Goal: Transaction & Acquisition: Purchase product/service

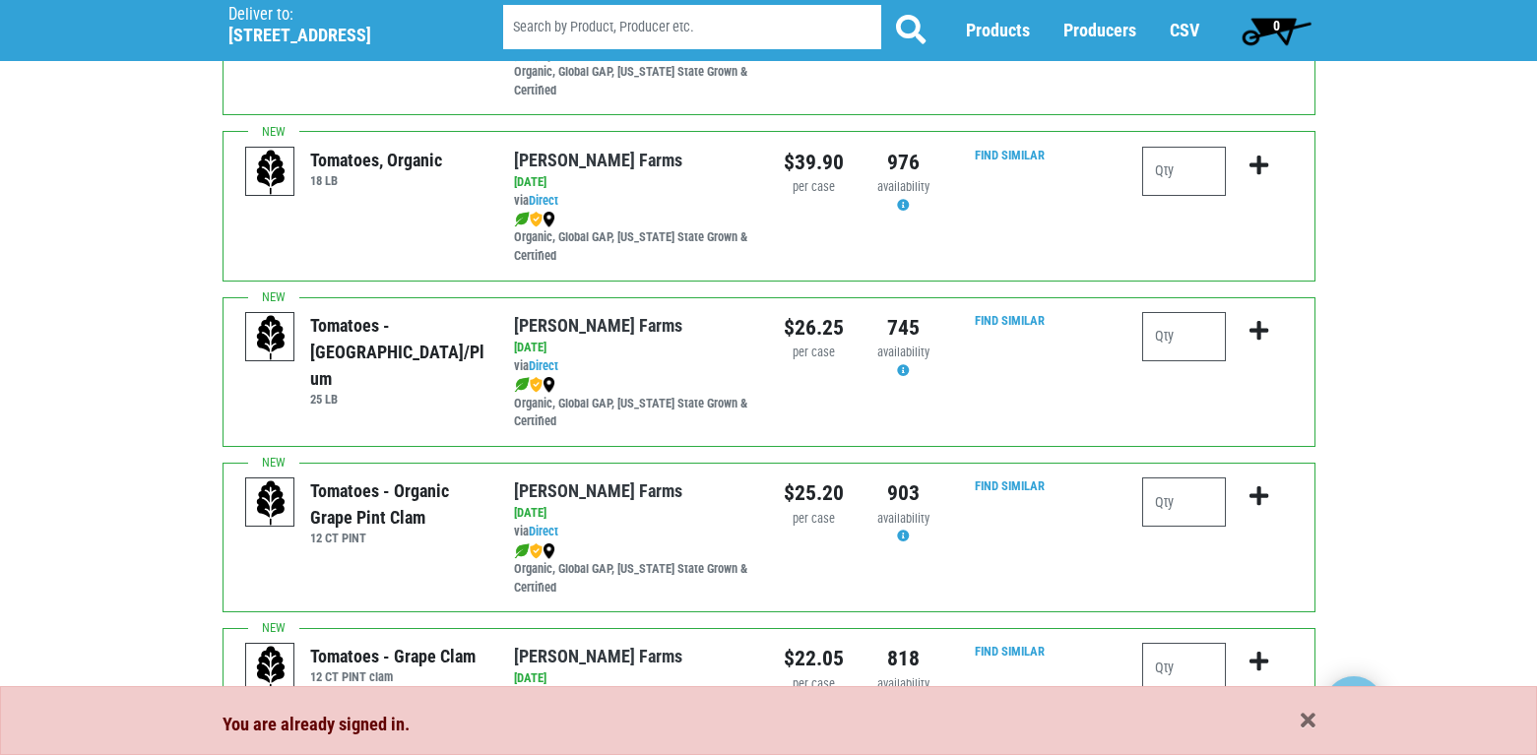
scroll to position [689, 0]
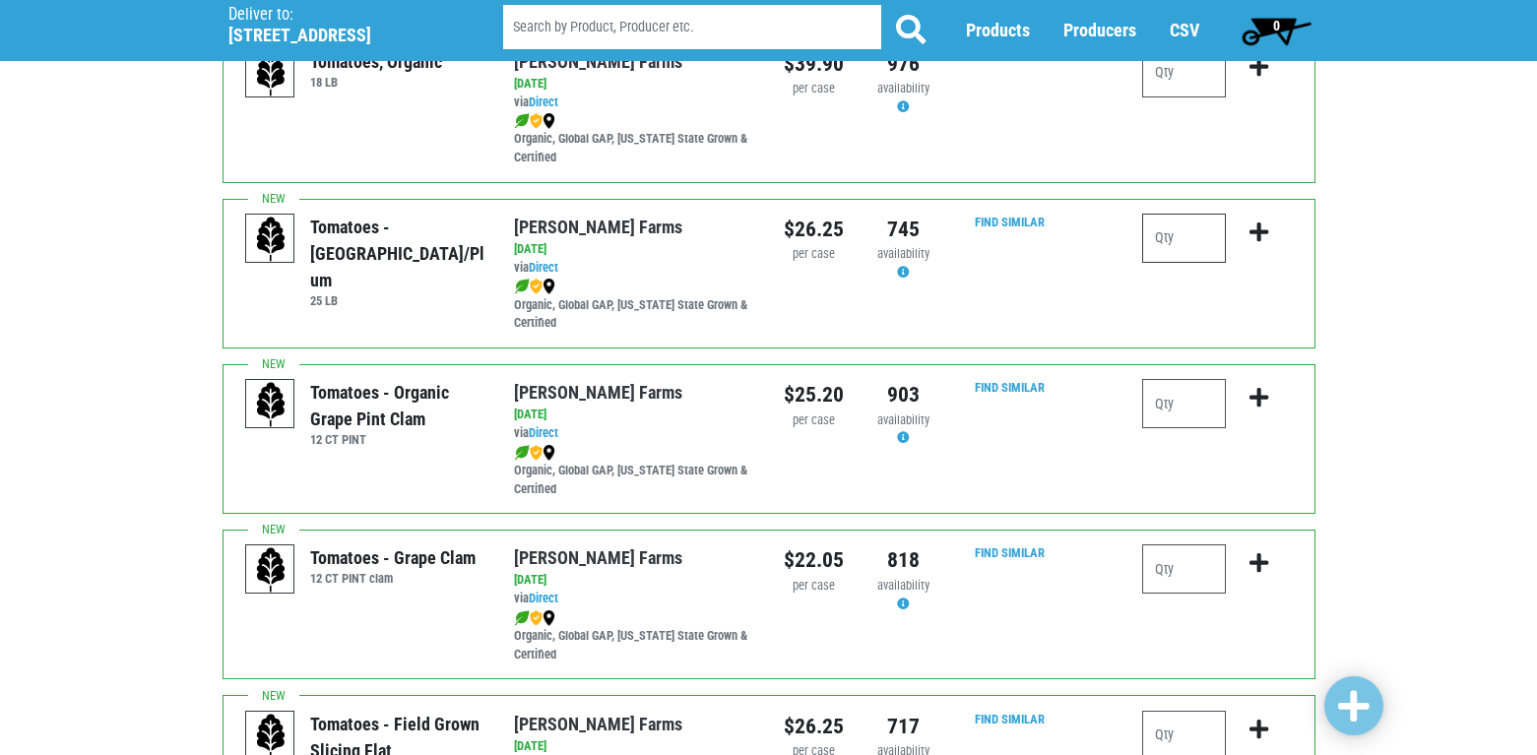
click at [1188, 237] on input "number" at bounding box center [1184, 238] width 84 height 49
type input "1"
click at [1264, 234] on icon "submit" at bounding box center [1259, 233] width 19 height 22
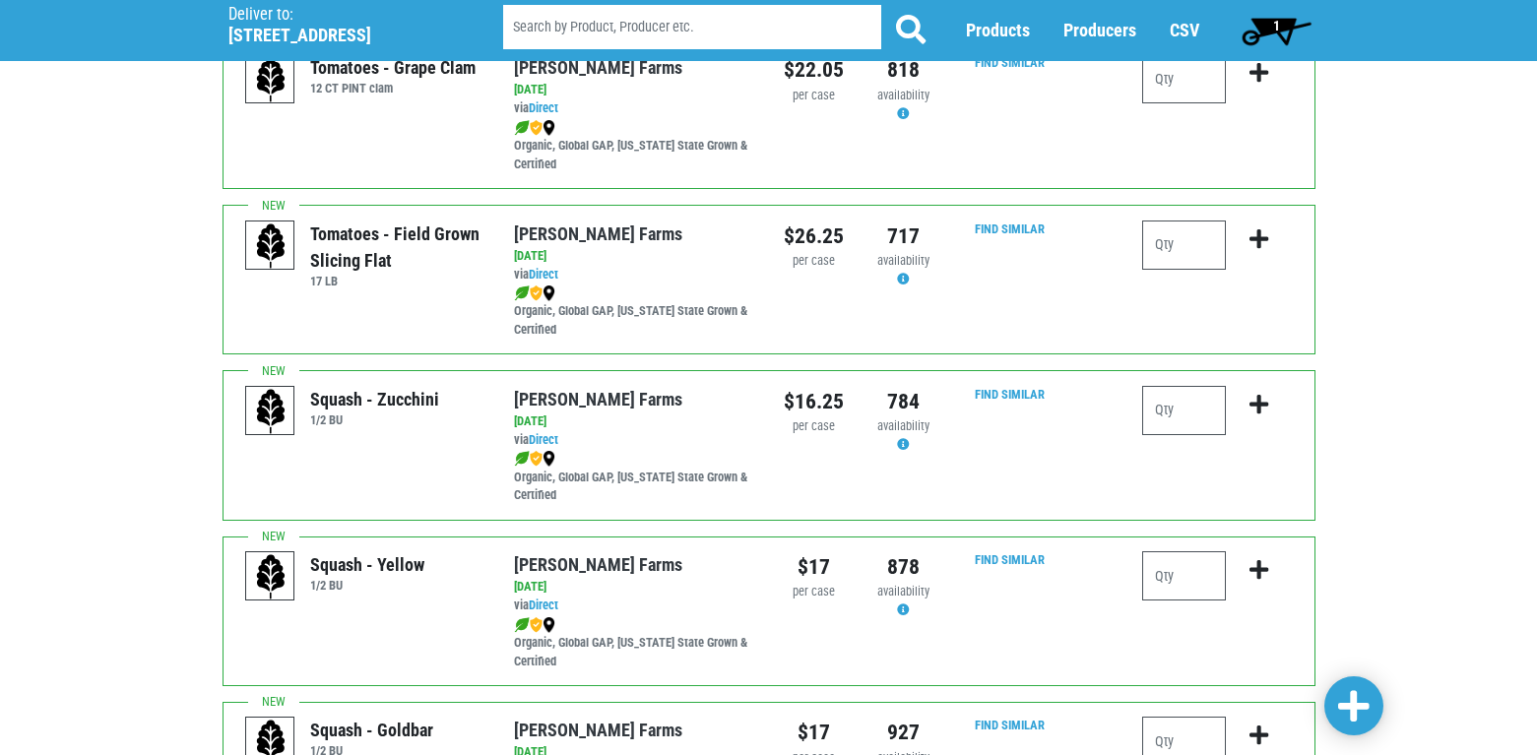
scroll to position [1182, 0]
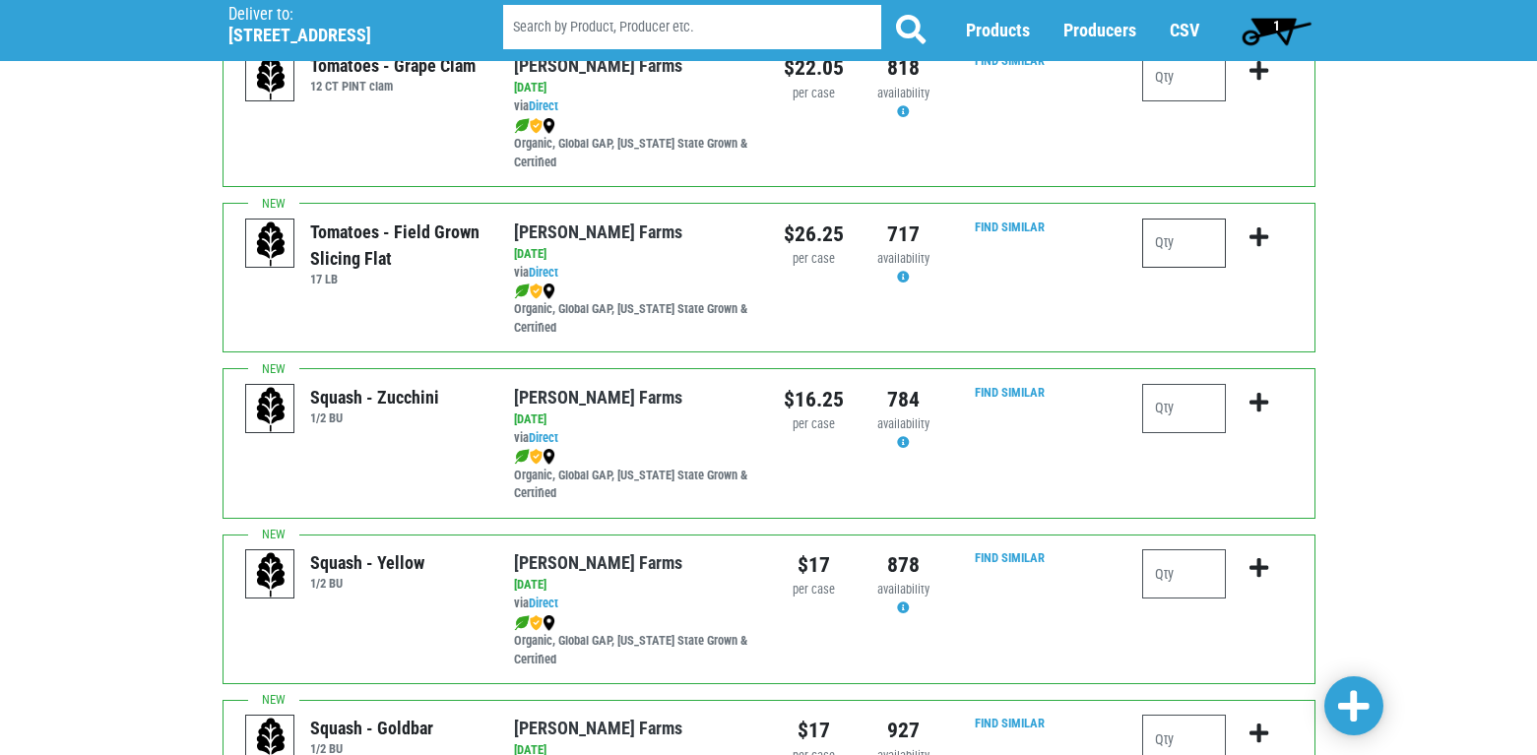
click at [1176, 245] on input "number" at bounding box center [1184, 243] width 84 height 49
type input "2"
click at [1258, 234] on icon "submit" at bounding box center [1259, 238] width 19 height 22
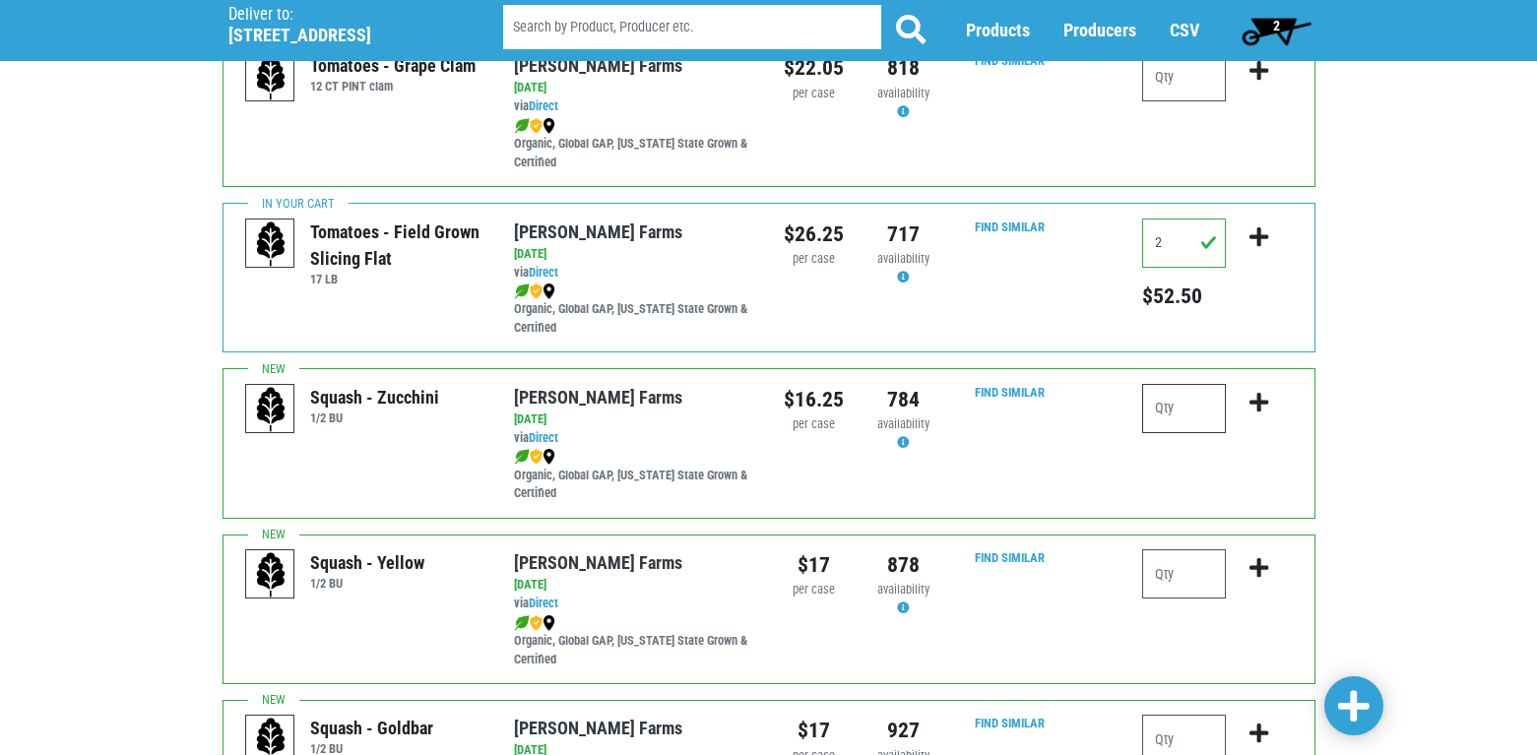
click at [1205, 412] on input "number" at bounding box center [1184, 408] width 84 height 49
type input "1"
click at [1262, 400] on icon "submit" at bounding box center [1259, 403] width 19 height 22
click at [1170, 575] on input "number" at bounding box center [1184, 574] width 84 height 49
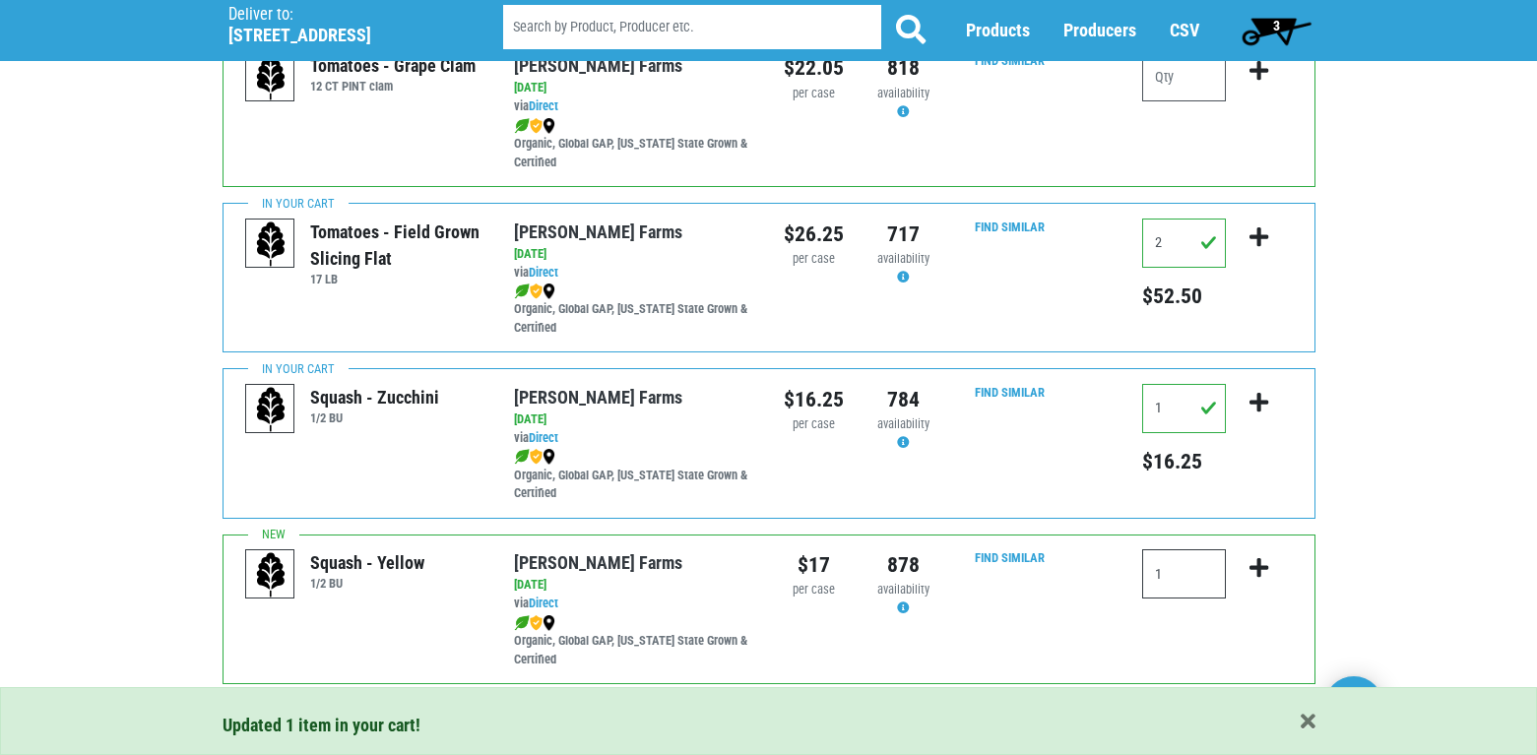
type input "1"
click at [1257, 567] on icon "submit" at bounding box center [1259, 568] width 19 height 22
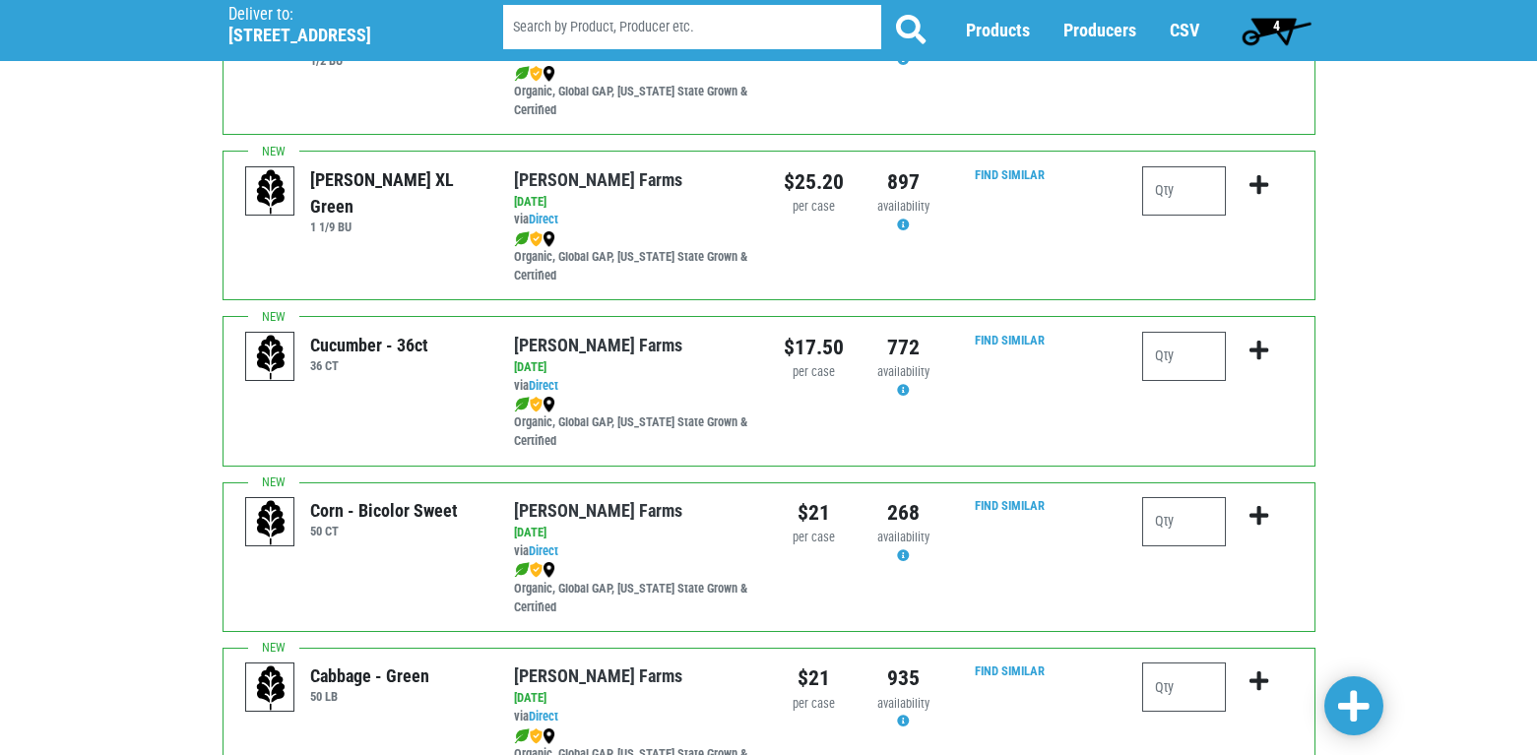
scroll to position [2561, 0]
click at [1173, 195] on input "number" at bounding box center [1184, 189] width 84 height 49
type input "1"
click at [1257, 183] on icon "submit" at bounding box center [1259, 184] width 19 height 22
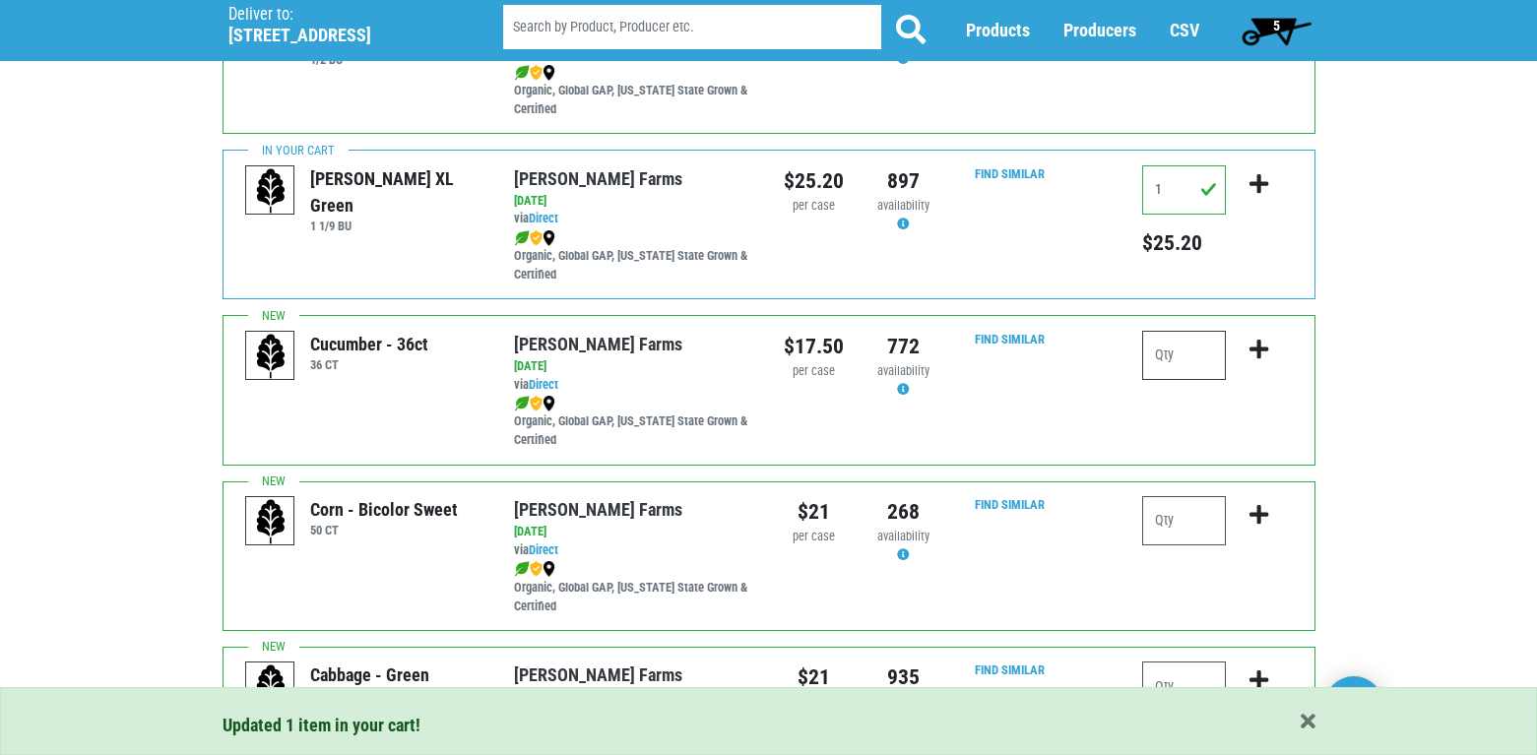
click at [1193, 353] on input "number" at bounding box center [1184, 355] width 84 height 49
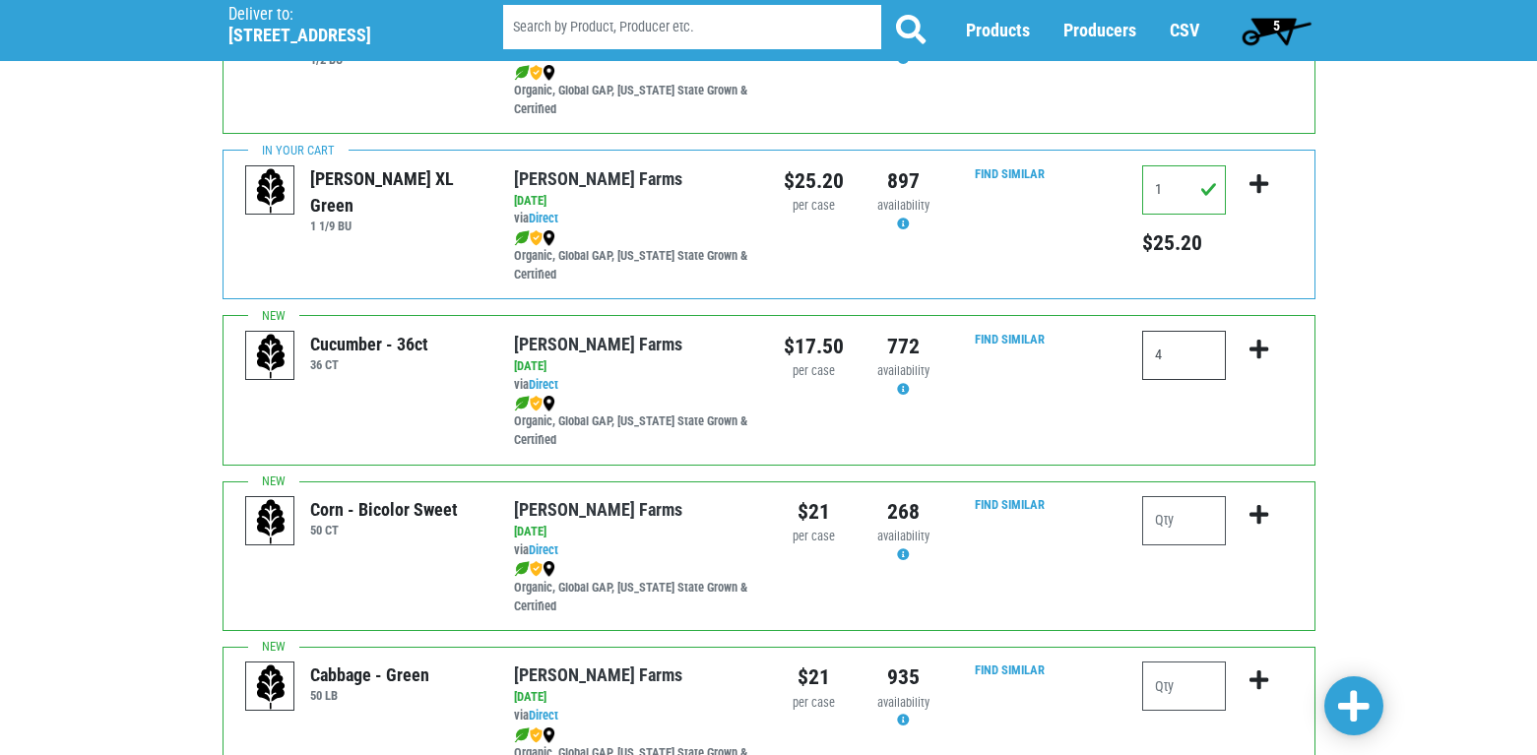
type input "4"
click at [1261, 346] on icon "submit" at bounding box center [1259, 350] width 19 height 22
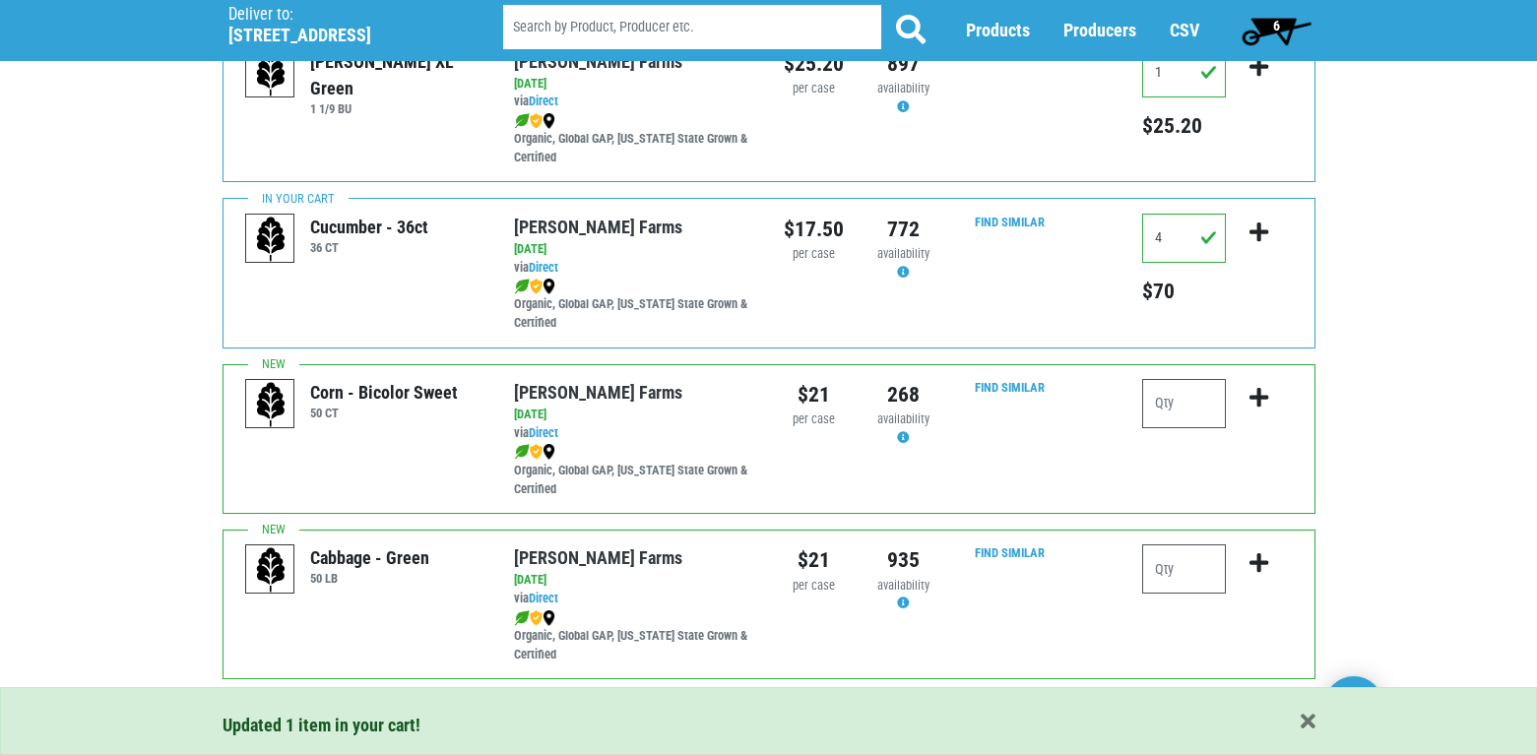
scroll to position [2758, 0]
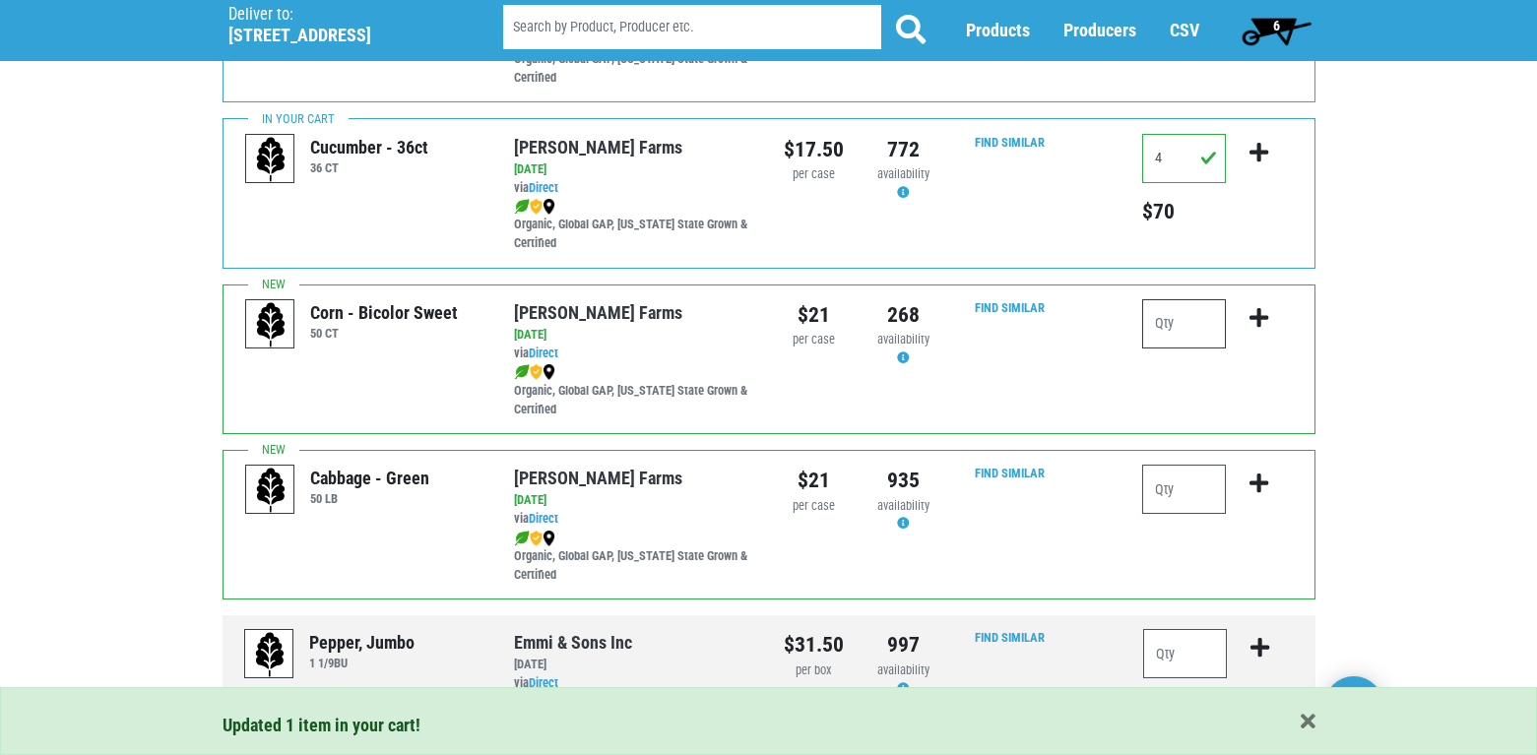
click at [1196, 330] on input "number" at bounding box center [1184, 323] width 84 height 49
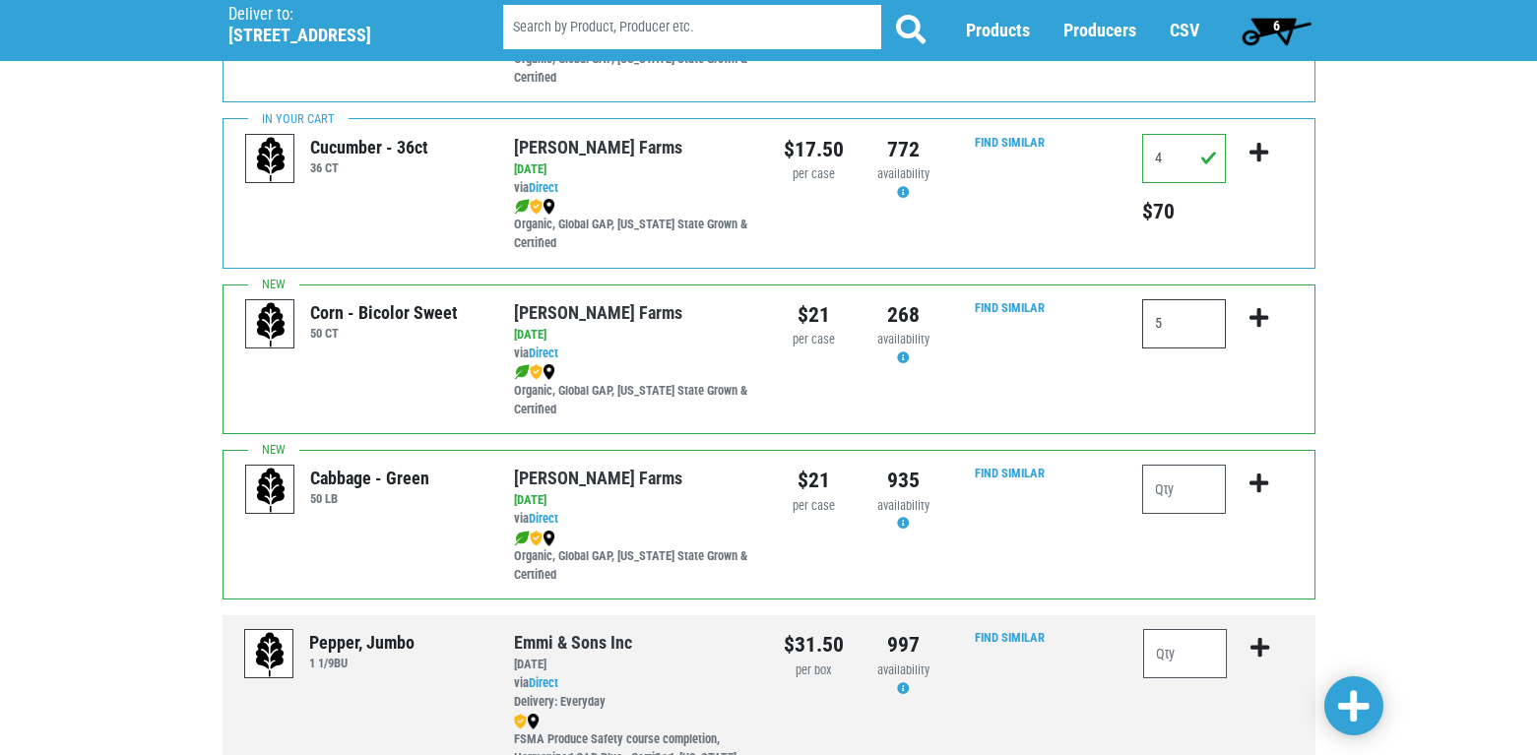
type input "5"
click at [1258, 316] on icon "submit" at bounding box center [1259, 318] width 19 height 22
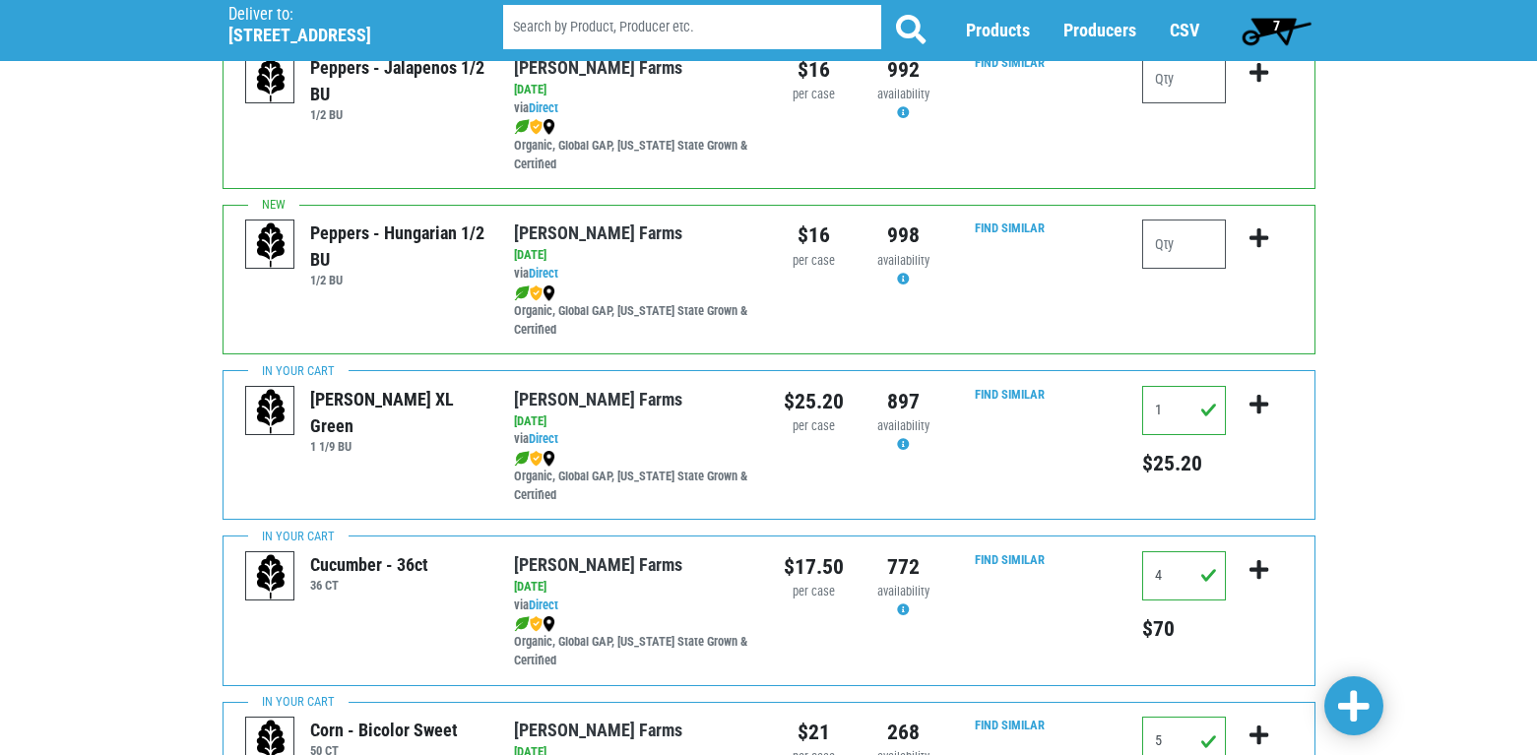
scroll to position [2265, 0]
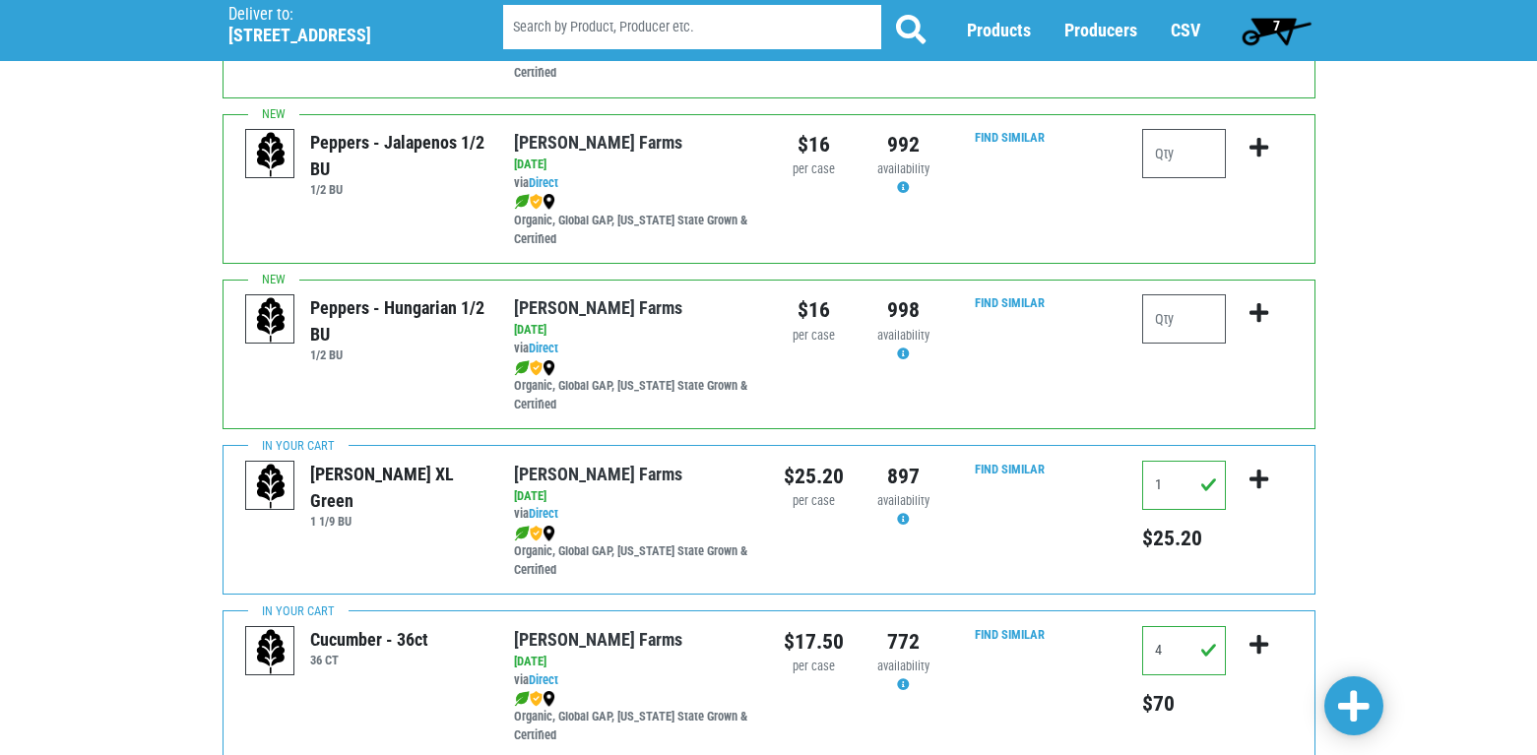
click at [1266, 28] on span "7" at bounding box center [1277, 30] width 88 height 39
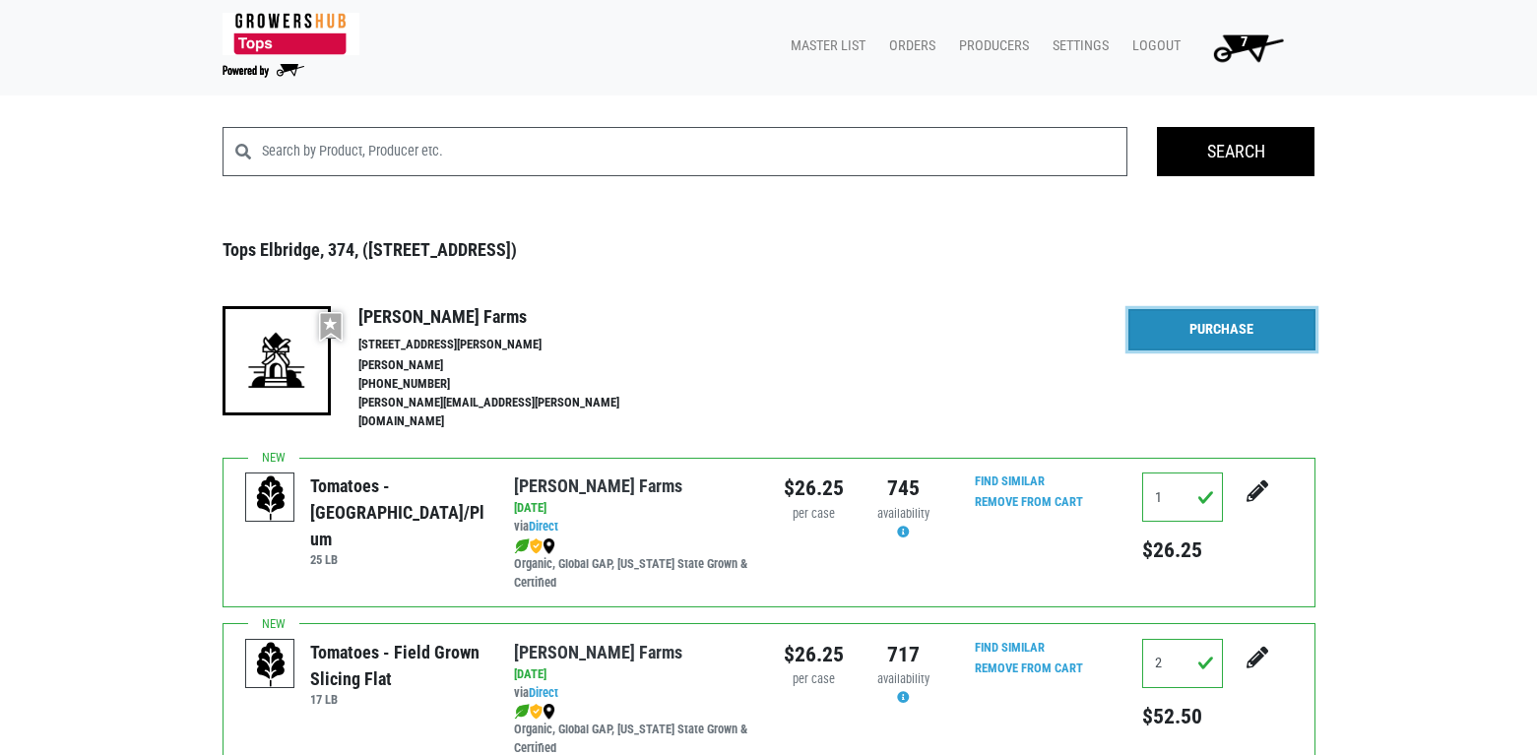
click at [1188, 325] on link "Purchase" at bounding box center [1222, 329] width 187 height 41
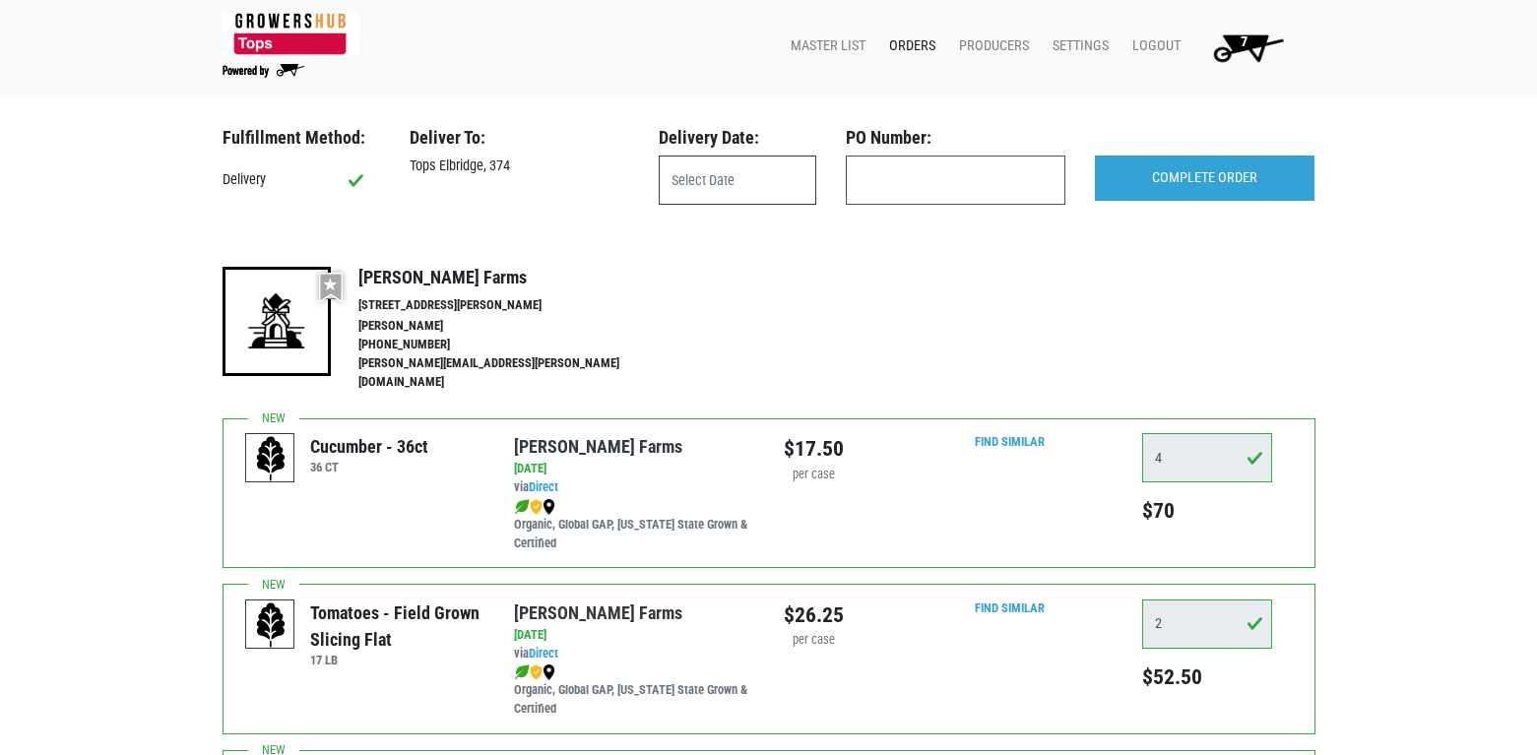
click at [703, 167] on input "text" at bounding box center [738, 180] width 158 height 49
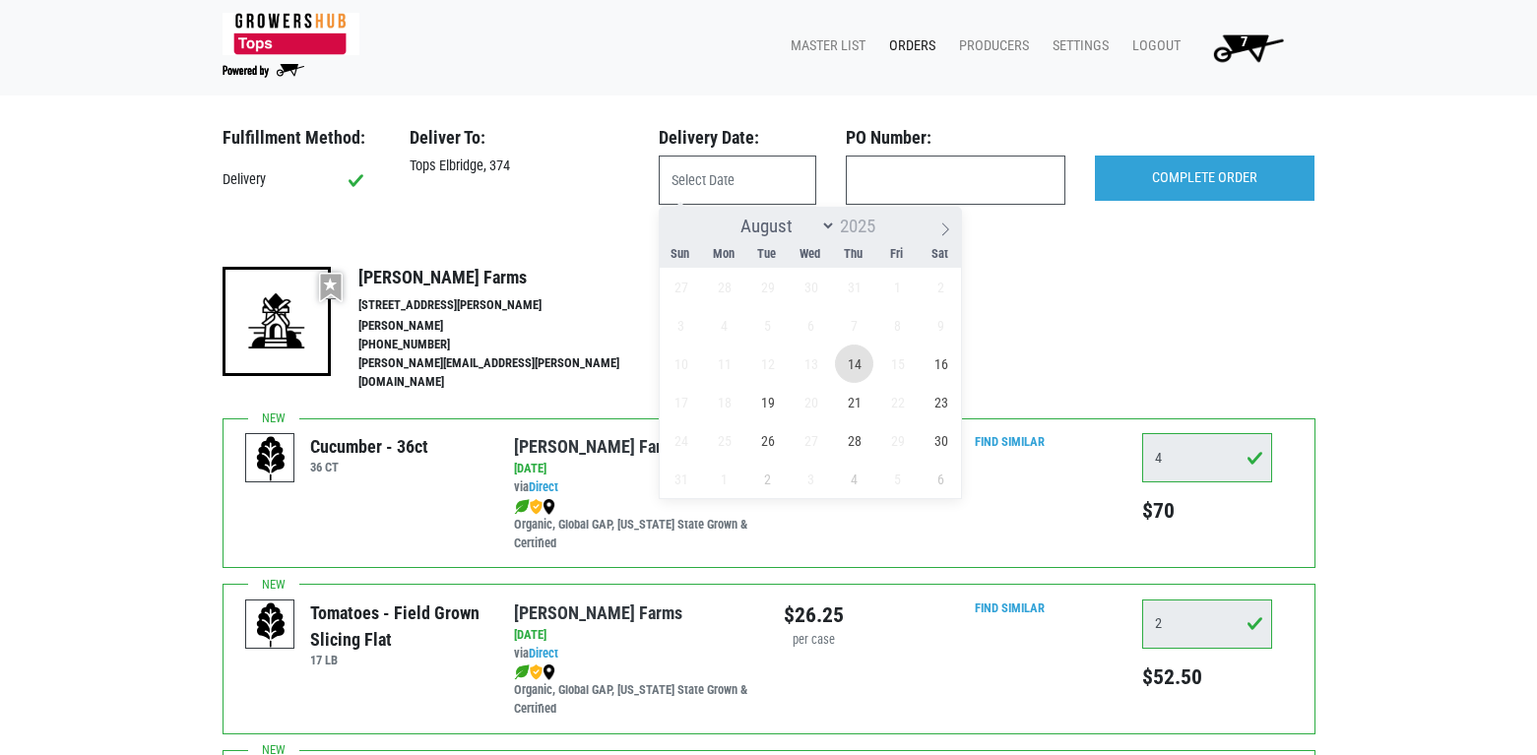
click at [853, 360] on span "14" at bounding box center [854, 364] width 38 height 38
type input "[DATE]"
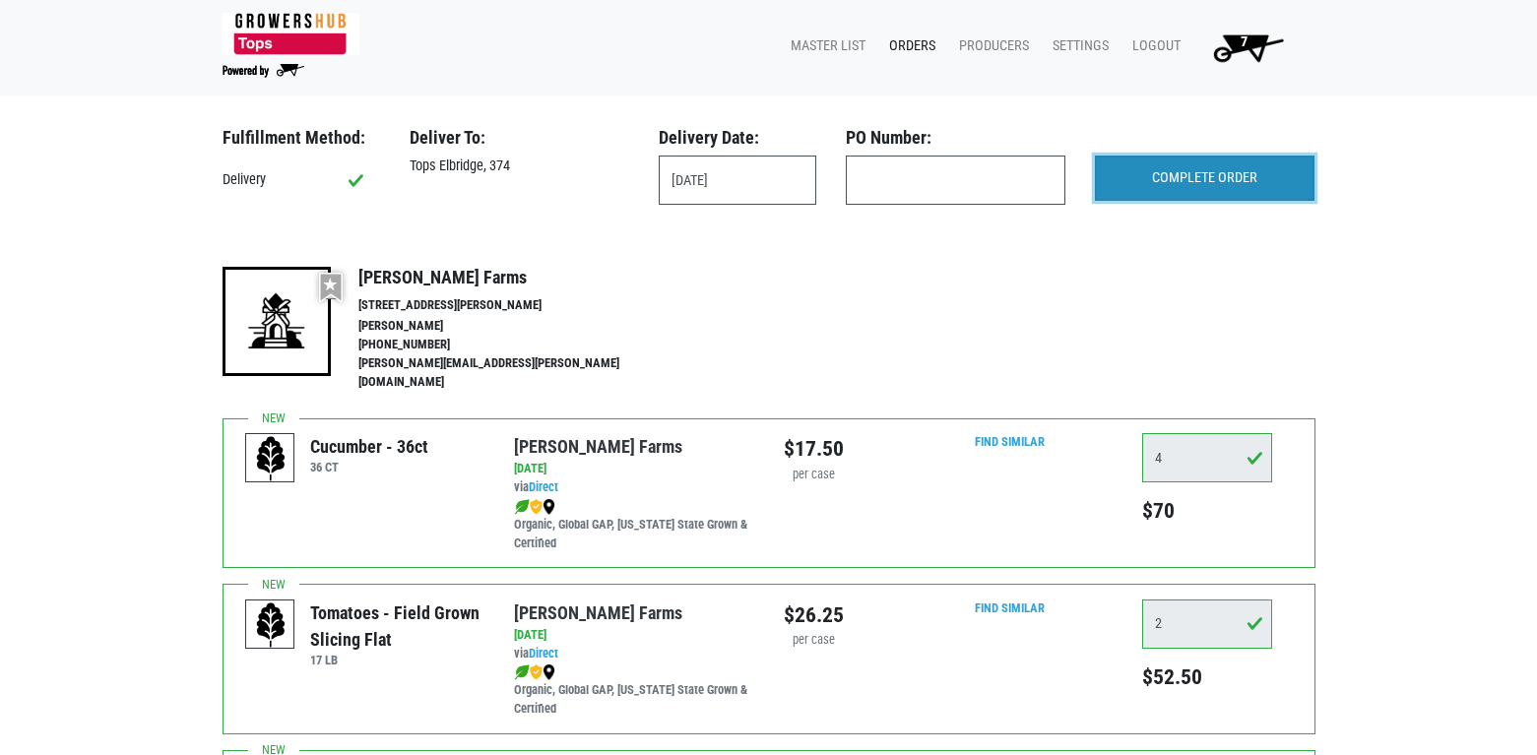
click at [1171, 173] on input "COMPLETE ORDER" at bounding box center [1205, 178] width 220 height 45
